Goal: Task Accomplishment & Management: Use online tool/utility

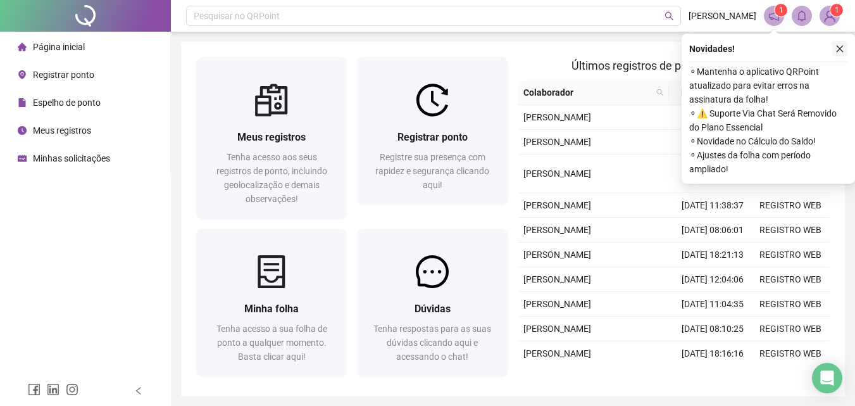
click at [839, 45] on icon "close" at bounding box center [839, 48] width 9 height 9
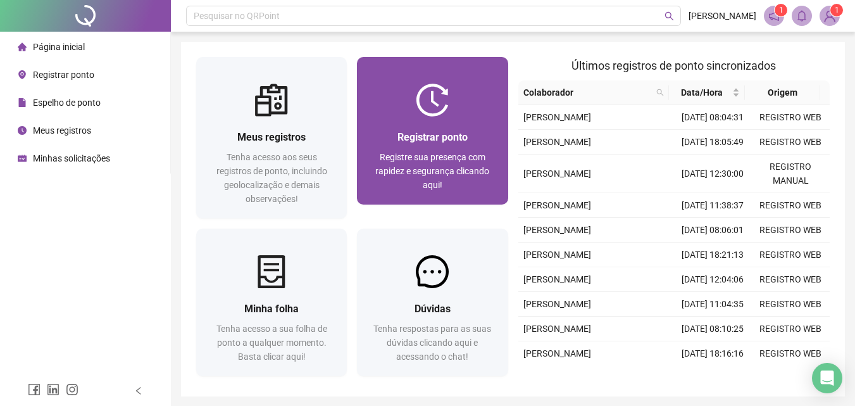
click at [394, 115] on div at bounding box center [432, 100] width 151 height 33
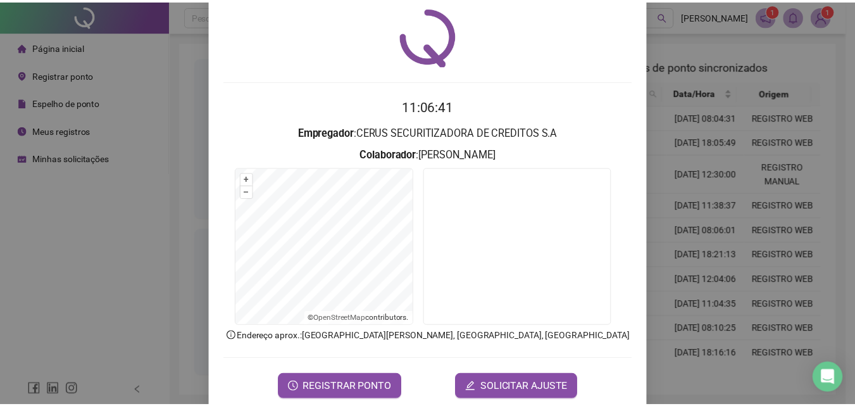
scroll to position [61, 0]
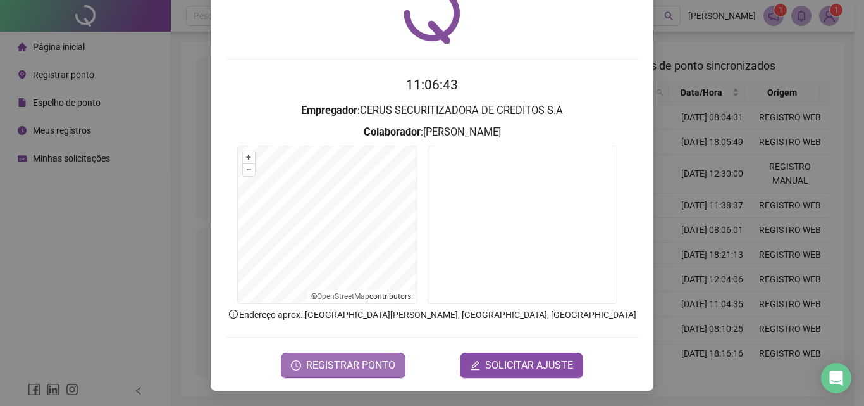
click at [363, 361] on span "REGISTRAR PONTO" at bounding box center [350, 365] width 89 height 15
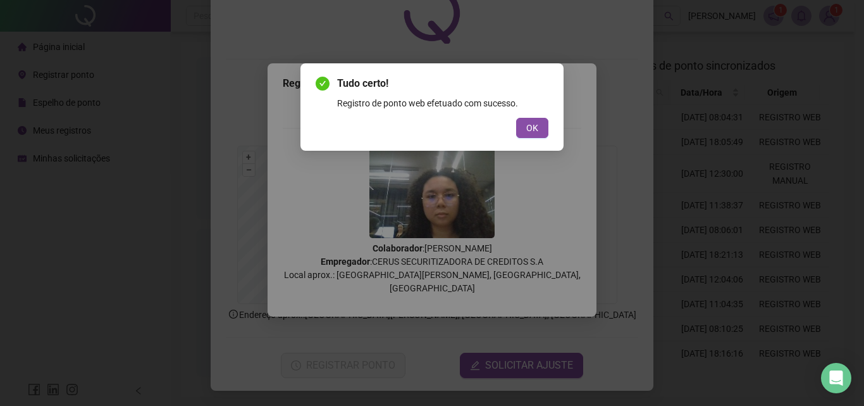
drag, startPoint x: 542, startPoint y: 114, endPoint x: 535, endPoint y: 127, distance: 15.0
click at [541, 116] on div "Tudo certo! Registro de ponto web efetuado com sucesso. OK" at bounding box center [432, 107] width 233 height 62
drag, startPoint x: 535, startPoint y: 127, endPoint x: 513, endPoint y: 129, distance: 22.2
click at [534, 127] on span "OK" at bounding box center [532, 128] width 12 height 14
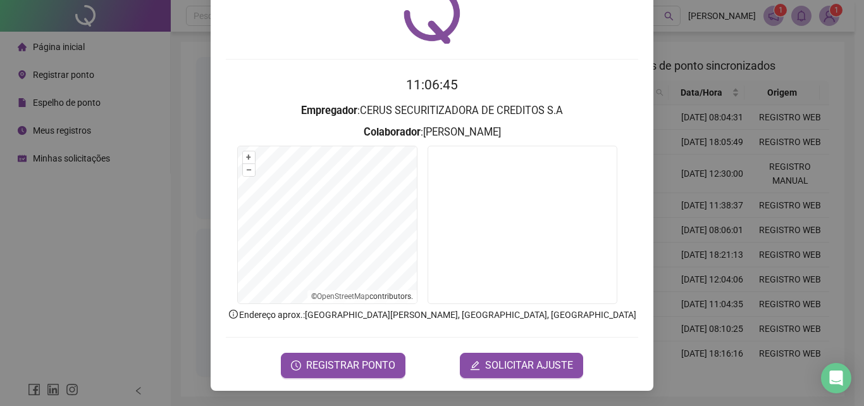
click at [37, 242] on div "Registro de ponto web 11:06:45 Empregador : CERUS SECURITIZADORA DE CREDITOS S.…" at bounding box center [432, 203] width 864 height 406
